Goal: Information Seeking & Learning: Learn about a topic

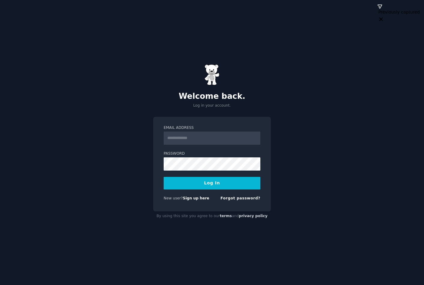
click at [0, 285] on com-1password-button at bounding box center [0, 285] width 0 height 0
type input "**********"
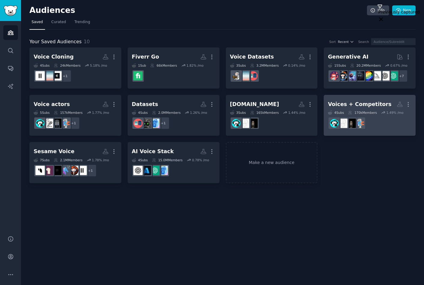
click at [364, 104] on div "Voices + Competitors" at bounding box center [359, 105] width 63 height 8
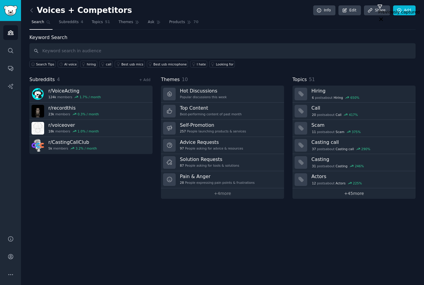
click at [351, 195] on link "+ 45 more" at bounding box center [353, 193] width 123 height 11
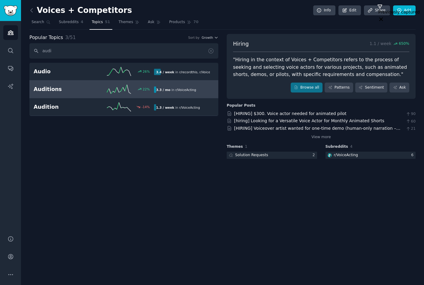
type input "audi"
click at [47, 88] on h2 "Auditions" at bounding box center [64, 90] width 60 height 8
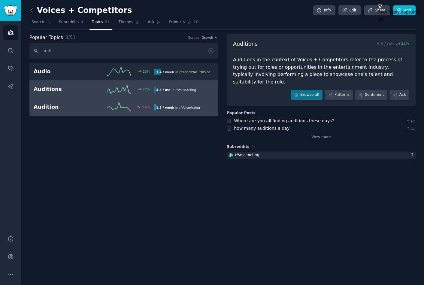
click at [43, 108] on h2 "Audition" at bounding box center [64, 107] width 60 height 8
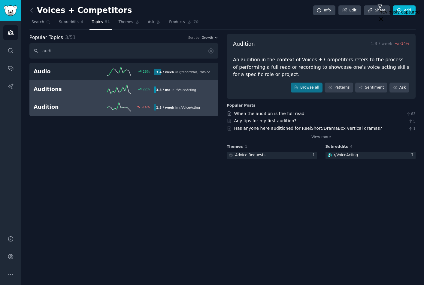
click at [45, 88] on h2 "Auditions" at bounding box center [64, 90] width 60 height 8
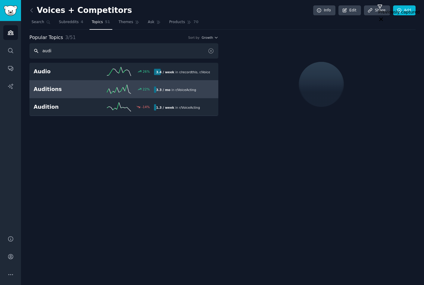
click at [56, 51] on input "audi" at bounding box center [123, 50] width 189 height 15
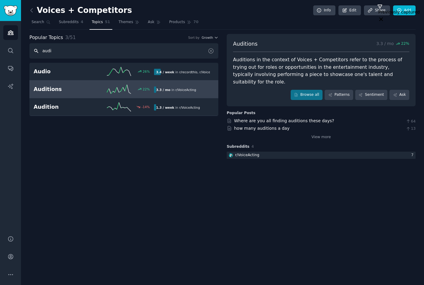
click at [56, 51] on input "audi" at bounding box center [123, 50] width 189 height 15
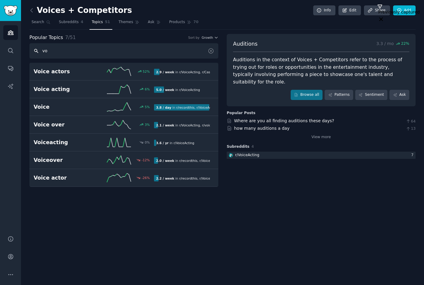
type input "v"
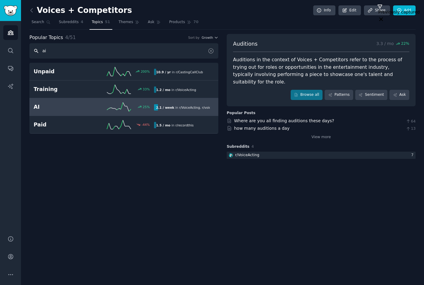
type input "ai"
click at [56, 101] on link "AI 25 % 2.1 / week in r/ VoiceActing , r/ voiceover" at bounding box center [123, 107] width 189 height 18
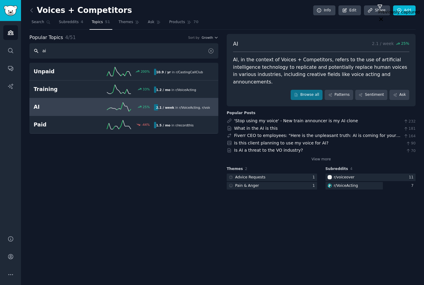
click at [56, 52] on input "ai" at bounding box center [123, 50] width 189 height 15
click at [41, 22] on span "Search" at bounding box center [38, 22] width 13 height 5
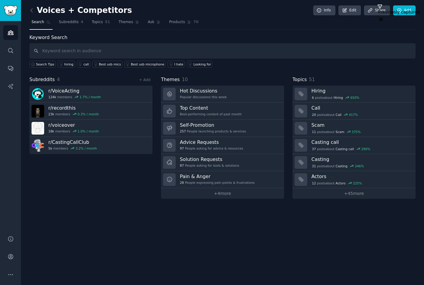
click at [56, 52] on input "text" at bounding box center [222, 50] width 386 height 15
type input "ai audition"
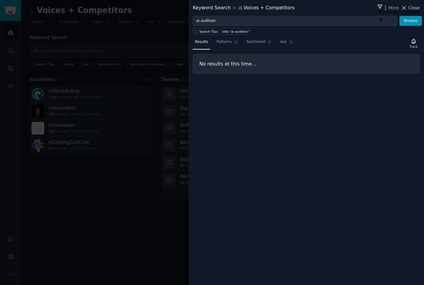
click at [416, 8] on span "Close" at bounding box center [413, 8] width 11 height 6
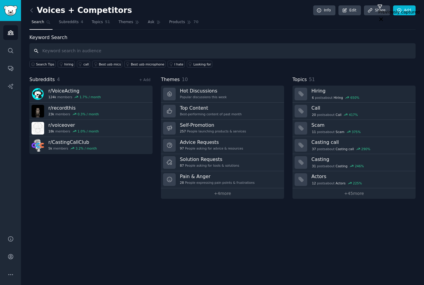
click at [64, 50] on input "text" at bounding box center [222, 50] width 386 height 15
type input "quality"
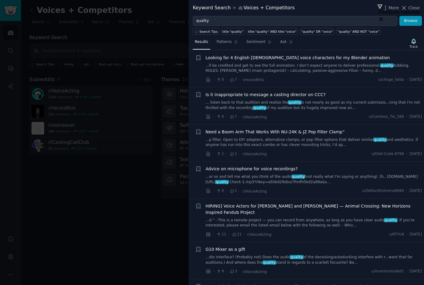
scroll to position [1655, 0]
click at [414, 6] on span "Close" at bounding box center [413, 8] width 11 height 6
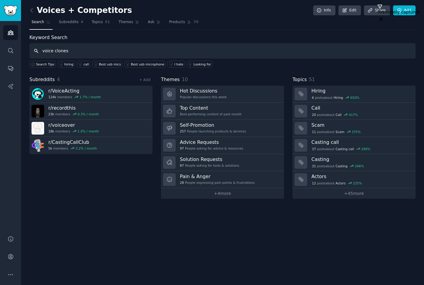
type input "voice clones"
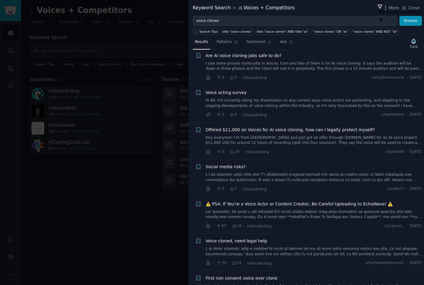
scroll to position [168, 0]
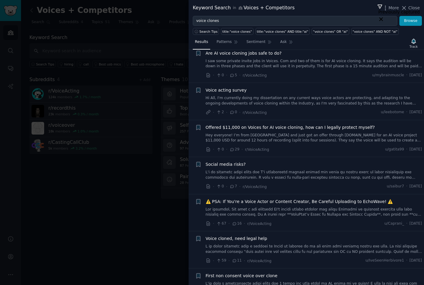
click at [244, 101] on link "Hi All, I'm currently doing my dissertation on any current ways voice actors ar…" at bounding box center [314, 100] width 216 height 11
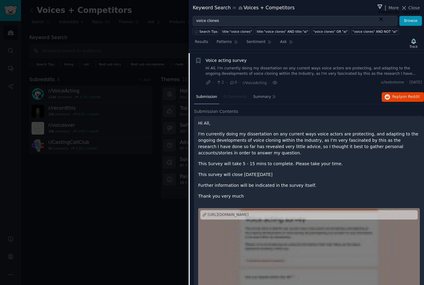
scroll to position [191, 0]
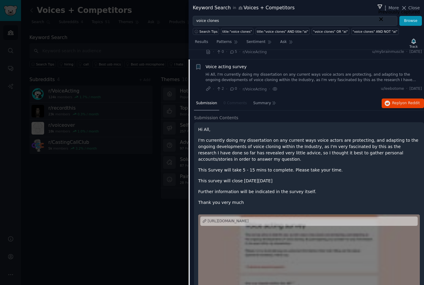
click at [220, 66] on span "Voice acting survey" at bounding box center [226, 67] width 41 height 6
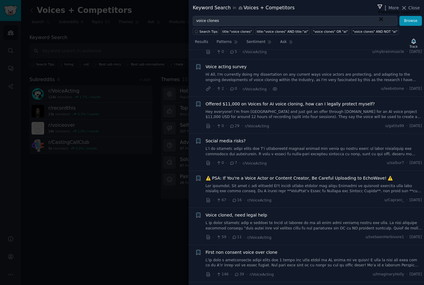
scroll to position [201, 0]
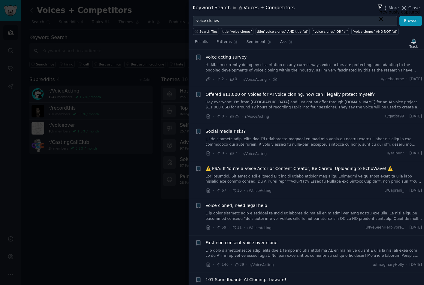
click at [218, 58] on span "Voice acting survey" at bounding box center [226, 57] width 41 height 6
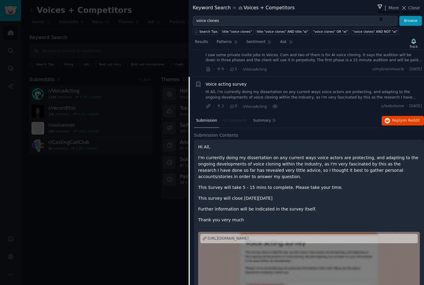
scroll to position [173, 0]
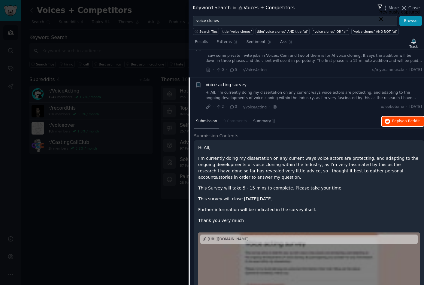
click at [400, 123] on span "Reply on Reddit" at bounding box center [406, 121] width 28 height 5
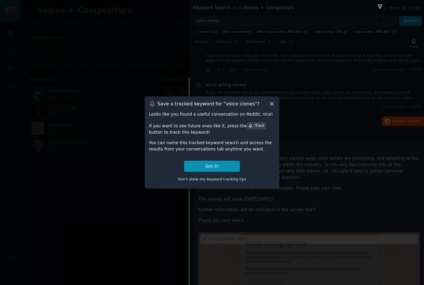
click at [271, 104] on icon at bounding box center [271, 103] width 3 height 3
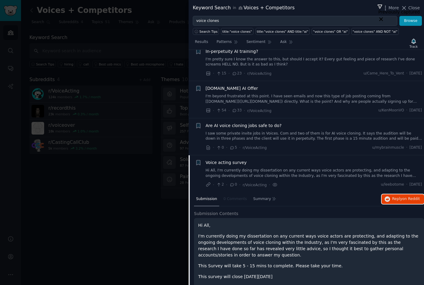
scroll to position [0, 0]
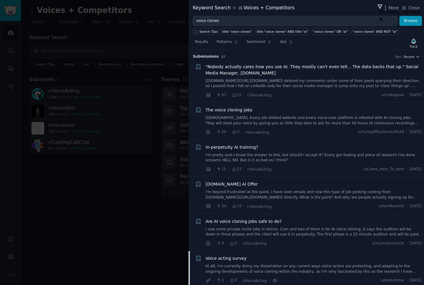
click at [284, 68] on span ""Nobody actually cares how you use AI. They mostly can't even tell... The data …" at bounding box center [314, 70] width 216 height 13
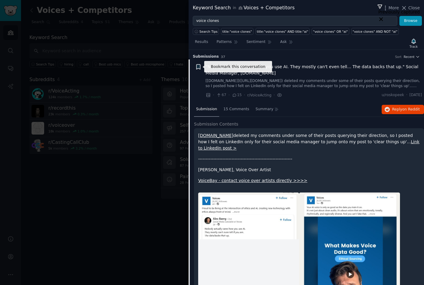
click at [199, 67] on icon "button" at bounding box center [198, 66] width 4 height 5
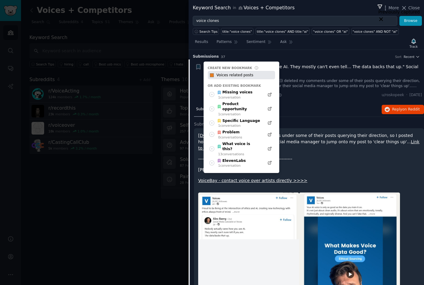
type input "Voices related posts"
